Goal: Transaction & Acquisition: Purchase product/service

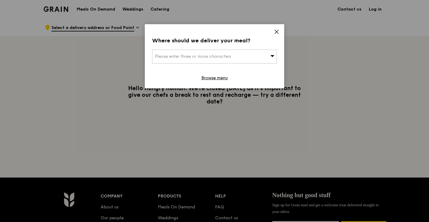
click at [221, 54] on span "Please enter three or more characters" at bounding box center [193, 56] width 76 height 5
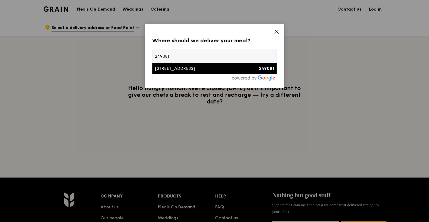
type input "249081"
click at [201, 70] on div "[STREET_ADDRESS]" at bounding box center [200, 69] width 90 height 6
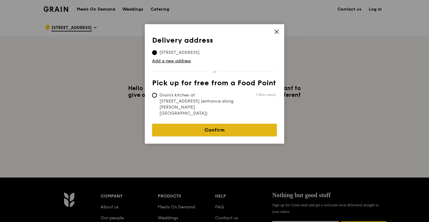
click at [225, 124] on link "Confirm" at bounding box center [214, 130] width 125 height 13
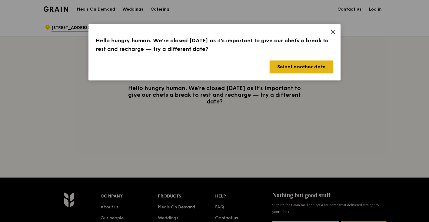
click at [303, 68] on button "Select another date" at bounding box center [301, 67] width 64 height 13
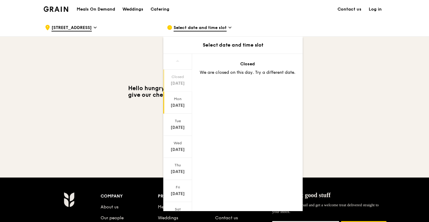
click at [179, 106] on div "[DATE]" at bounding box center [177, 106] width 27 height 6
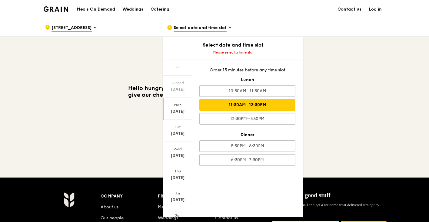
click at [252, 104] on div "11:30AM–12:30PM" at bounding box center [247, 105] width 96 height 12
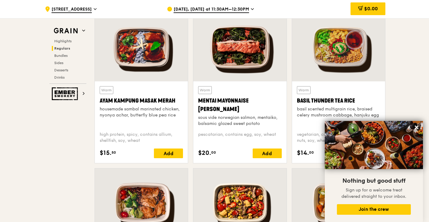
scroll to position [552, 0]
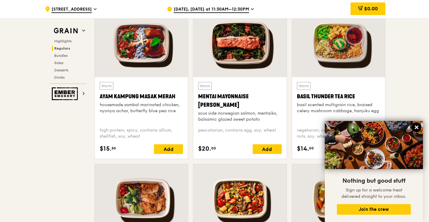
click at [417, 129] on icon at bounding box center [416, 128] width 4 height 4
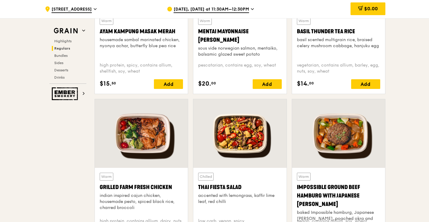
scroll to position [634, 0]
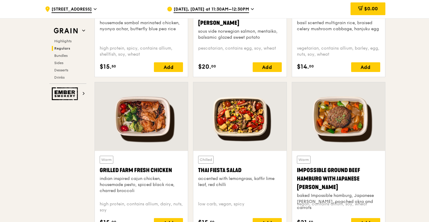
click at [142, 141] on div at bounding box center [141, 116] width 93 height 69
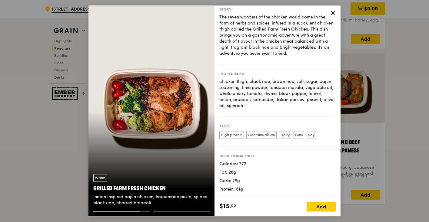
scroll to position [660, 0]
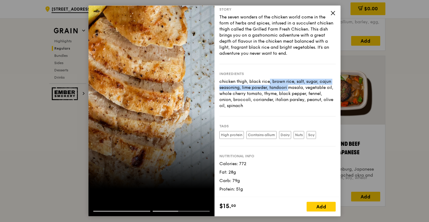
drag, startPoint x: 241, startPoint y: 82, endPoint x: 258, endPoint y: 87, distance: 18.6
click at [258, 87] on div "chicken thigh, black rice, brown rice, salt, sugar, cajun seasoning, lime powde…" at bounding box center [277, 94] width 116 height 30
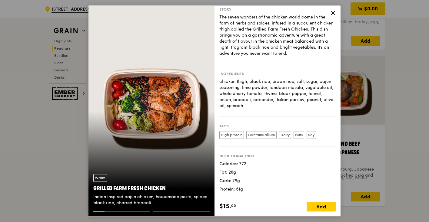
click at [261, 95] on div "chicken thigh, black rice, brown rice, salt, sugar, cajun seasoning, lime powde…" at bounding box center [277, 94] width 116 height 30
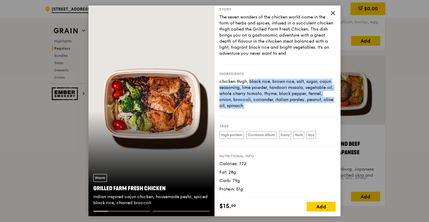
click at [261, 95] on div "chicken thigh, black rice, brown rice, salt, sugar, cajun seasoning, lime powde…" at bounding box center [277, 94] width 116 height 30
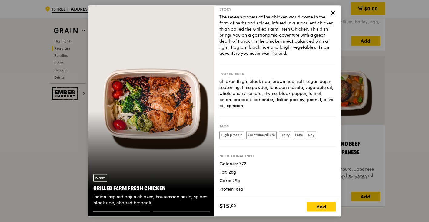
click at [333, 12] on icon at bounding box center [332, 12] width 5 height 5
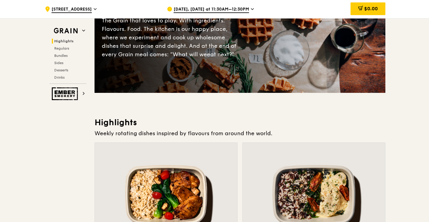
scroll to position [115, 0]
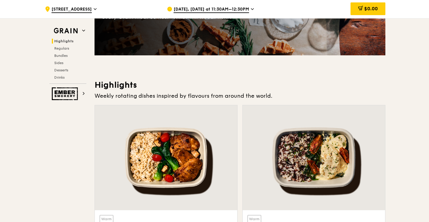
click at [193, 162] on div at bounding box center [166, 157] width 142 height 105
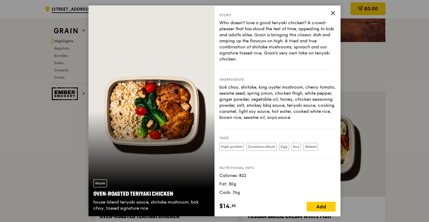
scroll to position [8, 0]
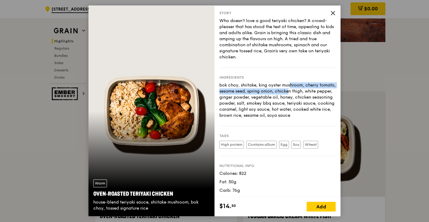
drag, startPoint x: 259, startPoint y: 86, endPoint x: 259, endPoint y: 95, distance: 9.1
click at [259, 95] on div "bok choy, shiitake, king oyster mushroom, cherry tomato, sesame seed, spring on…" at bounding box center [277, 100] width 116 height 36
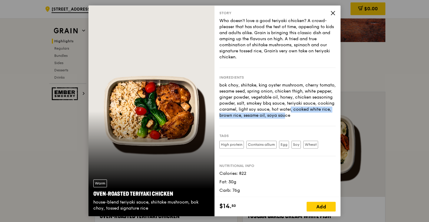
drag, startPoint x: 258, startPoint y: 110, endPoint x: 257, endPoint y: 115, distance: 4.9
click at [257, 115] on div "bok choy, shiitake, king oyster mushroom, cherry tomato, sesame seed, spring on…" at bounding box center [277, 100] width 116 height 36
click at [331, 11] on icon at bounding box center [332, 12] width 5 height 5
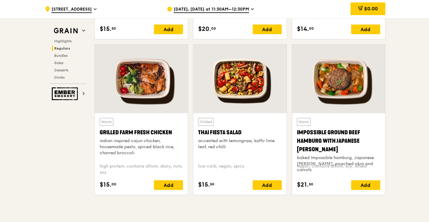
scroll to position [680, 0]
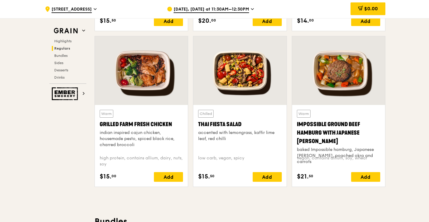
click at [163, 86] on div at bounding box center [141, 70] width 93 height 69
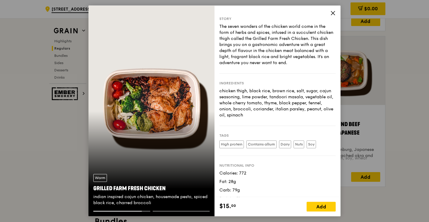
scroll to position [1, 0]
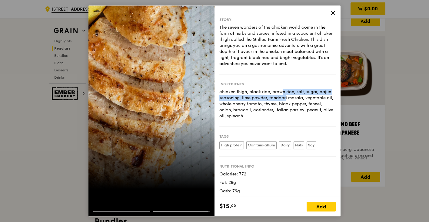
drag, startPoint x: 252, startPoint y: 92, endPoint x: 252, endPoint y: 96, distance: 3.9
click at [252, 96] on div "chicken thigh, black rice, brown rice, salt, sugar, cajun seasoning, lime powde…" at bounding box center [277, 104] width 116 height 30
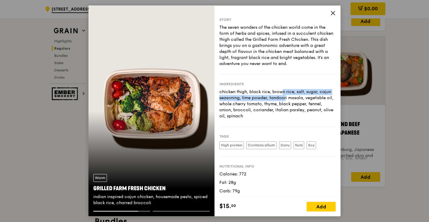
click at [251, 101] on div "chicken thigh, black rice, brown rice, salt, sugar, cajun seasoning, lime powde…" at bounding box center [277, 104] width 116 height 30
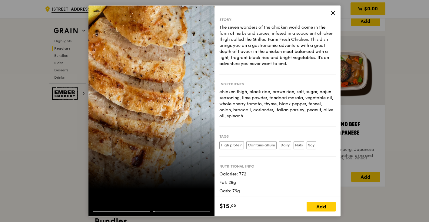
click at [251, 108] on div "chicken thigh, black rice, brown rice, salt, sugar, cajun seasoning, lime powde…" at bounding box center [277, 104] width 116 height 30
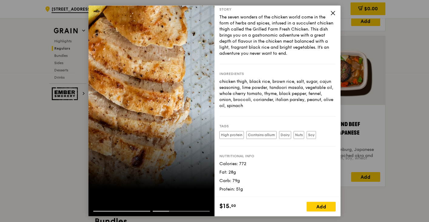
click at [334, 12] on icon at bounding box center [332, 12] width 5 height 5
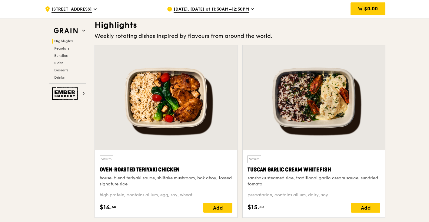
scroll to position [176, 0]
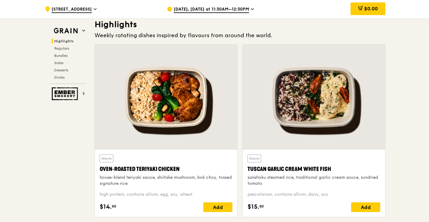
click at [202, 89] on div at bounding box center [166, 97] width 142 height 105
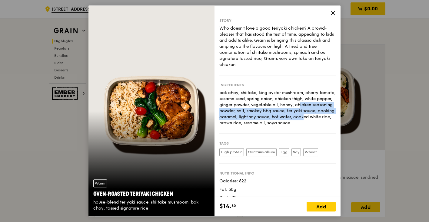
drag, startPoint x: 271, startPoint y: 106, endPoint x: 272, endPoint y: 116, distance: 10.1
click at [272, 116] on div "bok choy, shiitake, king oyster mushroom, cherry tomato, sesame seed, spring on…" at bounding box center [277, 108] width 116 height 36
click at [271, 115] on div "bok choy, shiitake, king oyster mushroom, cherry tomato, sesame seed, spring on…" at bounding box center [277, 108] width 116 height 36
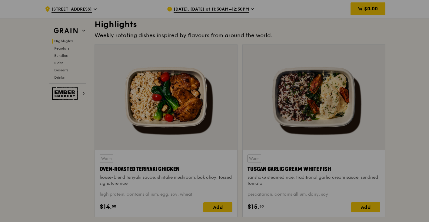
click at [353, 138] on div at bounding box center [214, 111] width 429 height 222
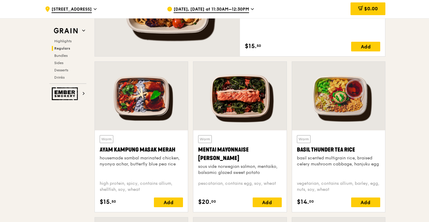
scroll to position [500, 0]
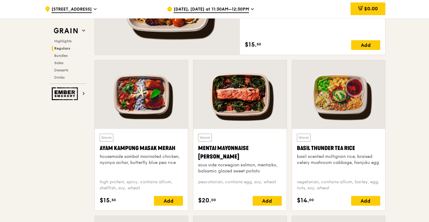
click at [260, 110] on div at bounding box center [239, 94] width 93 height 69
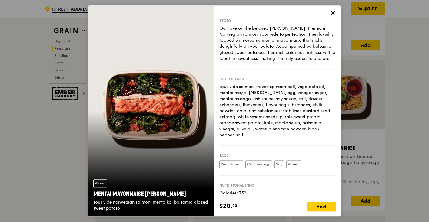
click at [334, 14] on icon at bounding box center [333, 13] width 4 height 4
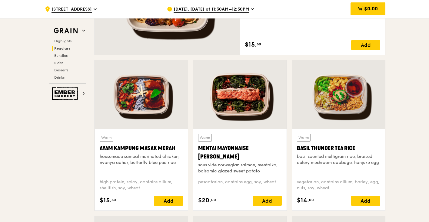
click at [335, 98] on div at bounding box center [338, 94] width 93 height 69
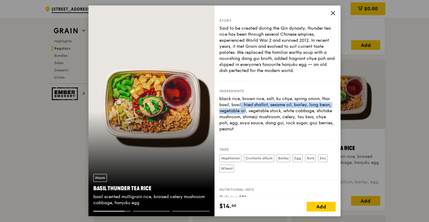
drag, startPoint x: 327, startPoint y: 100, endPoint x: 327, endPoint y: 108, distance: 8.2
click at [327, 108] on div "black rice, brown rice, salt, ku chye, spring onion, thai basil, basil, fried s…" at bounding box center [277, 114] width 116 height 36
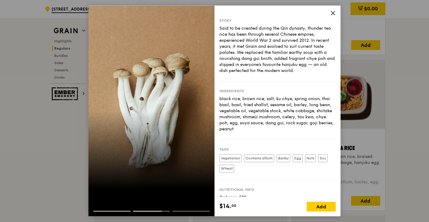
click at [334, 11] on icon at bounding box center [332, 12] width 5 height 5
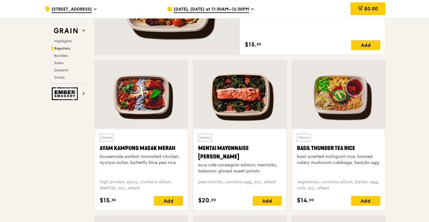
click at [332, 70] on div at bounding box center [338, 94] width 93 height 69
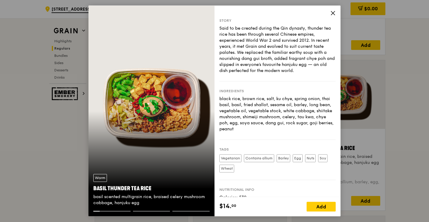
scroll to position [34, 0]
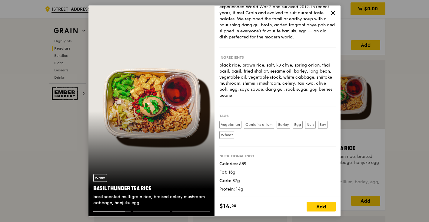
click at [330, 15] on icon at bounding box center [332, 12] width 5 height 5
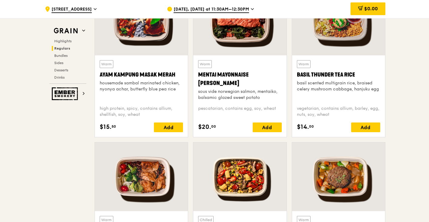
scroll to position [596, 0]
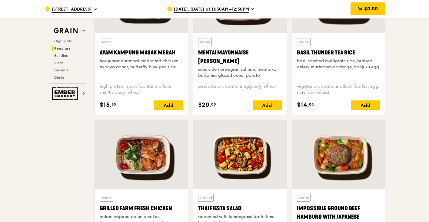
click at [163, 170] on div at bounding box center [141, 154] width 93 height 69
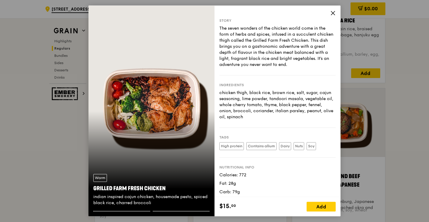
scroll to position [629, 0]
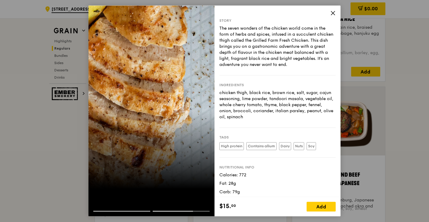
click at [331, 12] on icon at bounding box center [333, 13] width 4 height 4
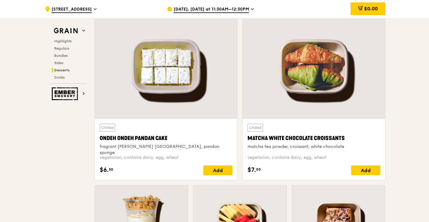
scroll to position [1723, 0]
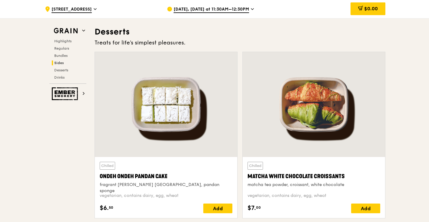
click at [293, 105] on div at bounding box center [313, 104] width 142 height 105
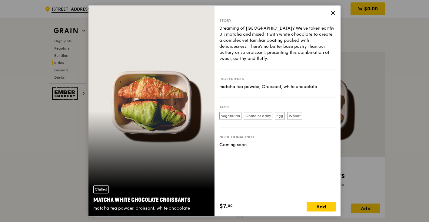
click at [331, 12] on icon at bounding box center [333, 13] width 4 height 4
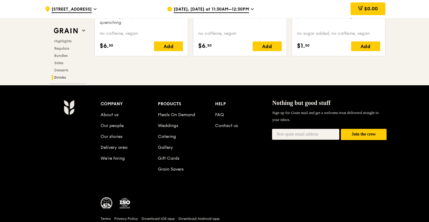
scroll to position [2544, 0]
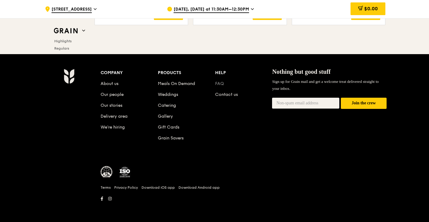
click at [220, 81] on link "FAQ" at bounding box center [219, 83] width 9 height 5
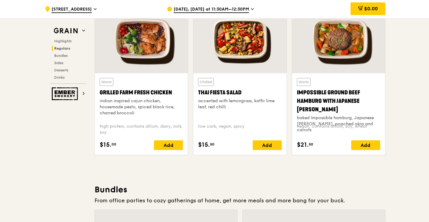
scroll to position [716, 0]
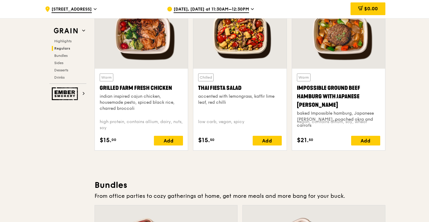
click at [174, 59] on div at bounding box center [141, 34] width 93 height 69
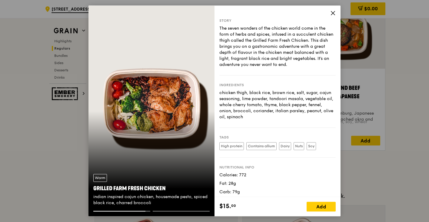
drag, startPoint x: 236, startPoint y: 93, endPoint x: 255, endPoint y: 114, distance: 28.3
click at [256, 114] on div "chicken thigh, black rice, brown rice, salt, sugar, cajun seasoning, lime powde…" at bounding box center [277, 105] width 116 height 30
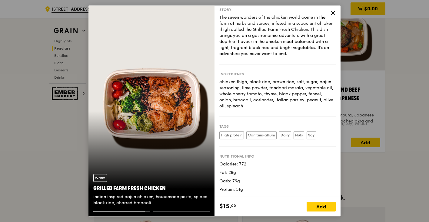
scroll to position [11, 0]
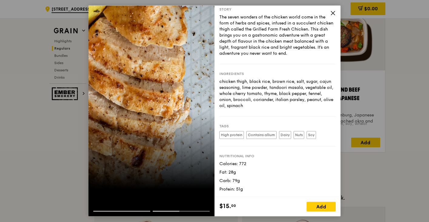
click at [337, 13] on div "Story The seven wonders of the chicken world come in the form of herbs and spic…" at bounding box center [277, 101] width 126 height 192
click at [334, 14] on icon at bounding box center [332, 12] width 5 height 5
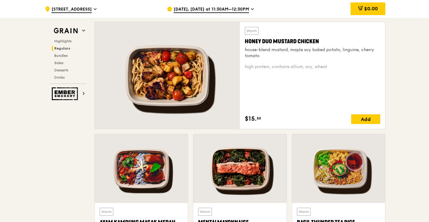
scroll to position [427, 0]
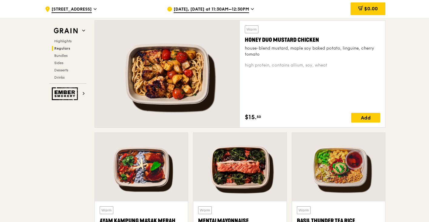
click at [259, 40] on div "Honey Duo Mustard Chicken" at bounding box center [312, 40] width 135 height 8
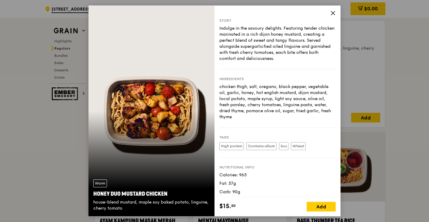
click at [335, 12] on div "Story Indulge in the savoury delights. Featuring tender chicken marinated in a …" at bounding box center [277, 101] width 126 height 192
click at [333, 13] on icon at bounding box center [332, 12] width 5 height 5
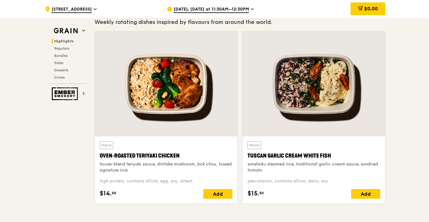
scroll to position [173, 0]
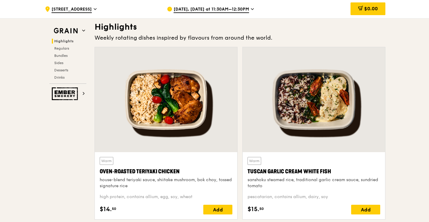
click at [192, 110] on div at bounding box center [166, 99] width 142 height 105
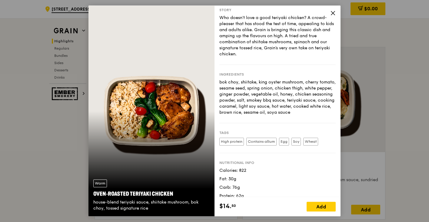
scroll to position [17, 0]
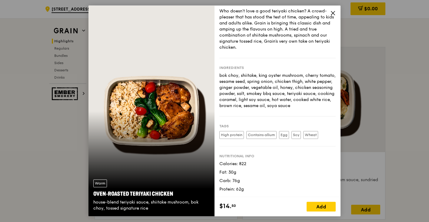
click at [61, 164] on div "Warm Oven‑Roasted Teriyaki Chicken house-blend teriyaki sauce, shiitake mushroo…" at bounding box center [214, 111] width 429 height 222
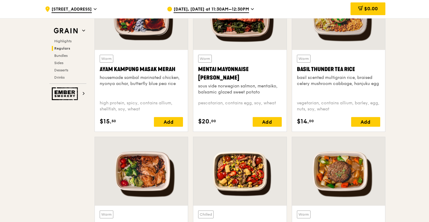
scroll to position [580, 0]
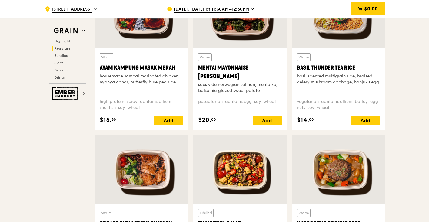
click at [148, 173] on div at bounding box center [141, 170] width 93 height 69
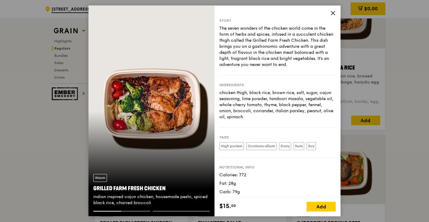
scroll to position [11, 0]
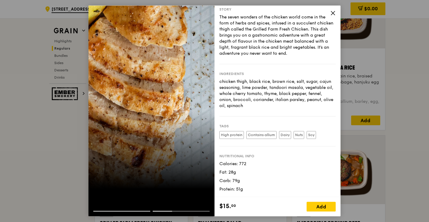
click at [52, 153] on div "Story The seven wonders of the chicken world come in the form of herbs and spic…" at bounding box center [214, 111] width 429 height 222
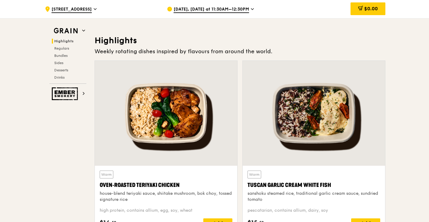
scroll to position [163, 0]
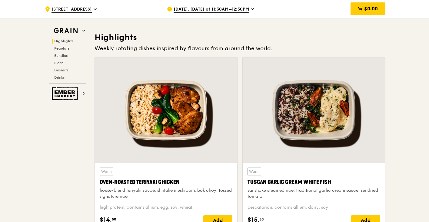
click at [147, 137] on div at bounding box center [166, 110] width 142 height 105
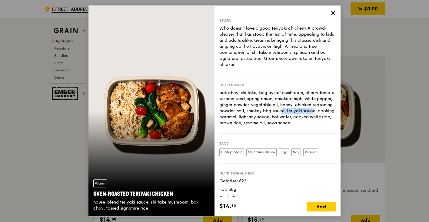
drag, startPoint x: 247, startPoint y: 112, endPoint x: 283, endPoint y: 112, distance: 36.3
click at [283, 112] on div "bok choy, shiitake, king oyster mushroom, cherry tomato, sesame seed, spring on…" at bounding box center [277, 108] width 116 height 36
copy div "smokey bbq sauce"
click at [335, 11] on div "Story Who doesn't love a good teriyaki chicken? A crowd-pleaser that has stood …" at bounding box center [277, 101] width 126 height 192
click at [332, 14] on icon at bounding box center [333, 13] width 4 height 4
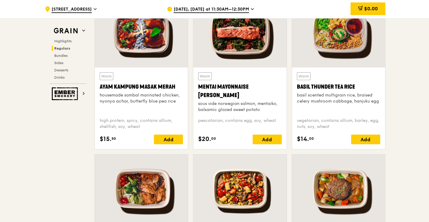
scroll to position [563, 0]
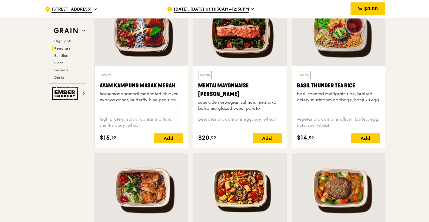
click at [163, 186] on div at bounding box center [141, 187] width 93 height 69
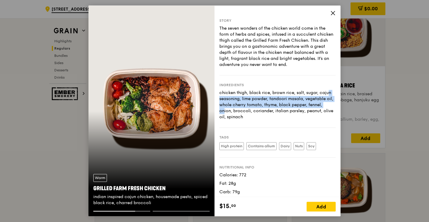
drag, startPoint x: 299, startPoint y: 94, endPoint x: 299, endPoint y: 104, distance: 9.7
click at [299, 104] on div "chicken thigh, black rice, brown rice, salt, sugar, cajun seasoning, lime powde…" at bounding box center [277, 105] width 116 height 30
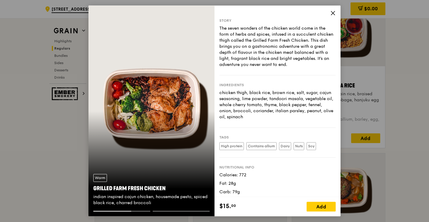
click at [330, 15] on icon at bounding box center [332, 12] width 5 height 5
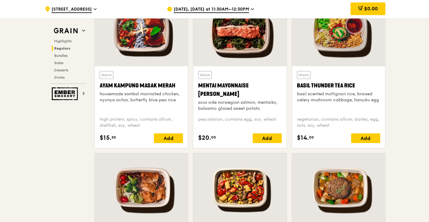
click at [158, 175] on div at bounding box center [141, 187] width 93 height 69
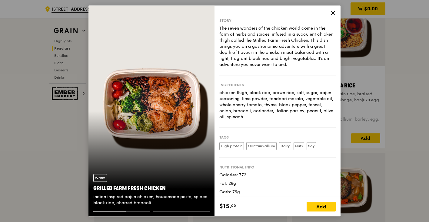
click at [232, 105] on div "chicken thigh, black rice, brown rice, salt, sugar, cajun seasoning, lime powde…" at bounding box center [277, 105] width 116 height 30
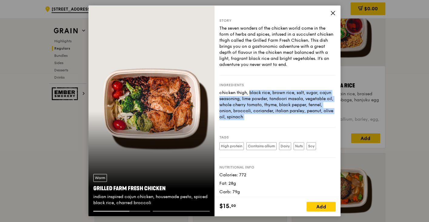
click at [232, 105] on div "chicken thigh, black rice, brown rice, salt, sugar, cajun seasoning, lime powde…" at bounding box center [277, 105] width 116 height 30
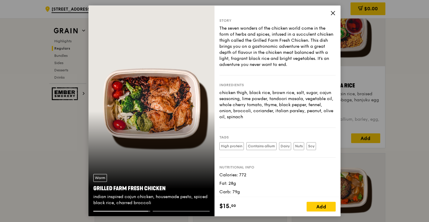
click at [118, 189] on div "Grilled Farm Fresh Chicken" at bounding box center [151, 189] width 116 height 8
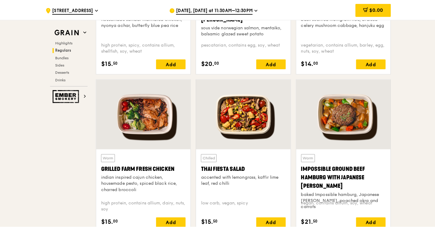
scroll to position [650, 0]
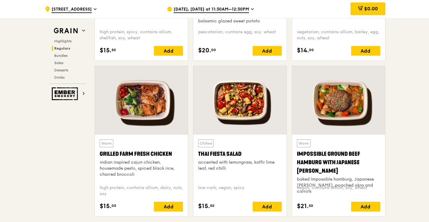
click at [115, 150] on div "Grilled Farm Fresh Chicken" at bounding box center [141, 154] width 83 height 8
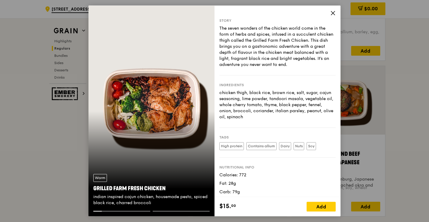
click at [236, 96] on div "chicken thigh, black rice, brown rice, salt, sugar, cajun seasoning, lime powde…" at bounding box center [277, 105] width 116 height 30
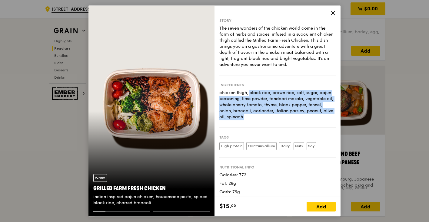
click at [236, 96] on div "chicken thigh, black rice, brown rice, salt, sugar, cajun seasoning, lime powde…" at bounding box center [277, 105] width 116 height 30
copy div "chicken thigh, black rice, brown rice, salt, sugar, cajun seasoning, lime powde…"
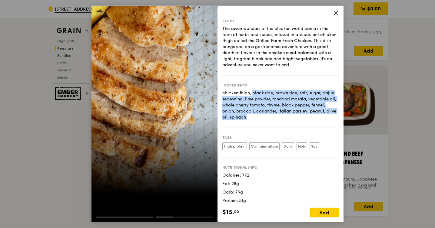
click at [248, 93] on div "chicken thigh, black rice, brown rice, salt, sugar, cajun seasoning, lime powde…" at bounding box center [280, 105] width 116 height 30
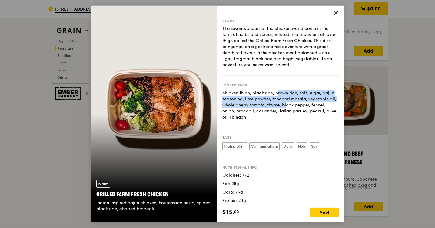
drag, startPoint x: 249, startPoint y: 94, endPoint x: 255, endPoint y: 108, distance: 15.5
click at [255, 108] on div "chicken thigh, black rice, brown rice, salt, sugar, cajun seasoning, lime powde…" at bounding box center [280, 105] width 116 height 30
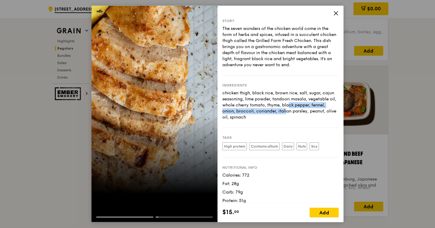
drag, startPoint x: 258, startPoint y: 108, endPoint x: 259, endPoint y: 112, distance: 4.6
click at [259, 112] on div "chicken thigh, black rice, brown rice, salt, sugar, cajun seasoning, lime powde…" at bounding box center [280, 105] width 116 height 30
drag, startPoint x: 273, startPoint y: 99, endPoint x: 307, endPoint y: 101, distance: 34.3
click at [307, 101] on div "chicken thigh, black rice, brown rice, salt, sugar, cajun seasoning, lime powde…" at bounding box center [280, 105] width 116 height 30
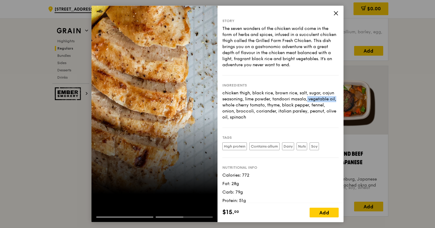
copy div "[PERSON_NAME],"
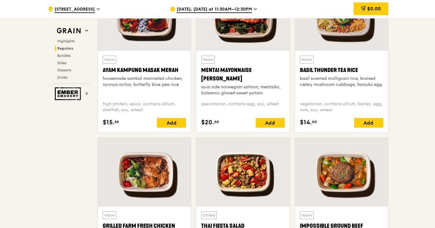
scroll to position [551, 0]
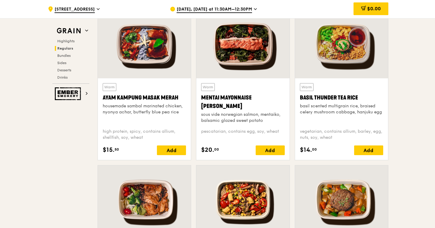
click at [346, 80] on div "Warm Basil Thunder Tea [PERSON_NAME] scented multigrain rice, braised celery mu…" at bounding box center [341, 119] width 93 height 82
click at [342, 96] on div "Basil Thunder Tea Rice" at bounding box center [341, 98] width 83 height 8
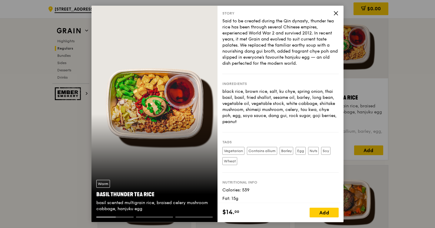
scroll to position [7, 0]
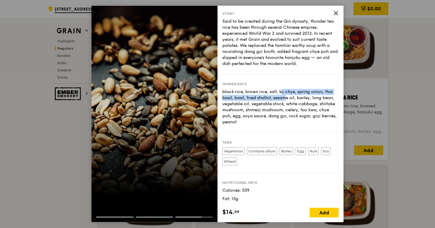
drag, startPoint x: 256, startPoint y: 92, endPoint x: 256, endPoint y: 97, distance: 4.2
click at [256, 97] on div "black rice, brown rice, salt, ku chye, spring onion, thai basil, basil, fried s…" at bounding box center [280, 107] width 116 height 36
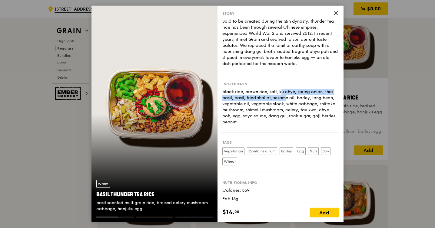
click at [256, 100] on div "black rice, brown rice, salt, ku chye, spring onion, thai basil, basil, fried s…" at bounding box center [280, 107] width 116 height 36
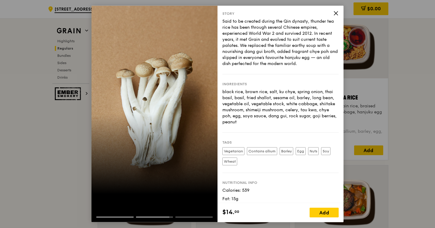
drag, startPoint x: 256, startPoint y: 100, endPoint x: 255, endPoint y: 120, distance: 20.0
click at [255, 120] on div "black rice, brown rice, salt, ku chye, spring onion, thai basil, basil, fried s…" at bounding box center [280, 107] width 116 height 36
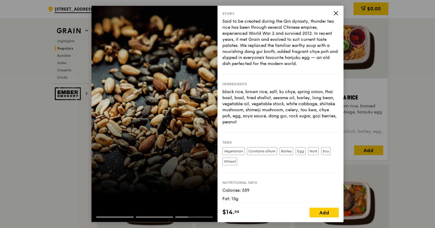
click at [255, 120] on div "black rice, brown rice, salt, ku chye, spring onion, thai basil, basil, fried s…" at bounding box center [280, 107] width 116 height 36
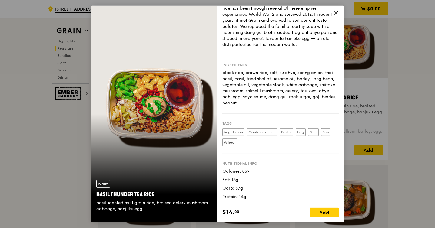
scroll to position [28, 0]
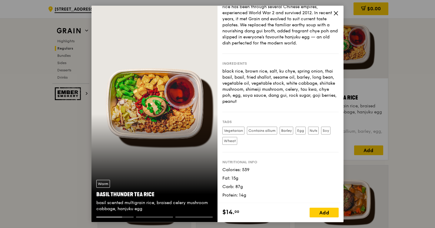
drag, startPoint x: 247, startPoint y: 164, endPoint x: 248, endPoint y: 193, distance: 29.1
click at [248, 193] on div "Nutritional info Calories: 539 Fat: 15g Carb: 87g Protein: 14g" at bounding box center [280, 176] width 116 height 46
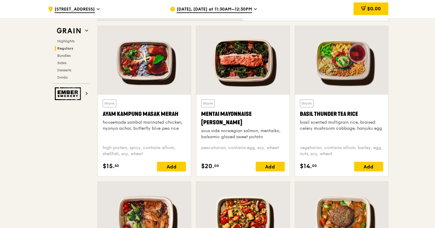
scroll to position [535, 0]
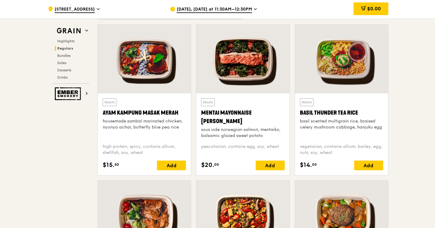
click at [142, 201] on div at bounding box center [144, 215] width 93 height 69
